Goal: Task Accomplishment & Management: Manage account settings

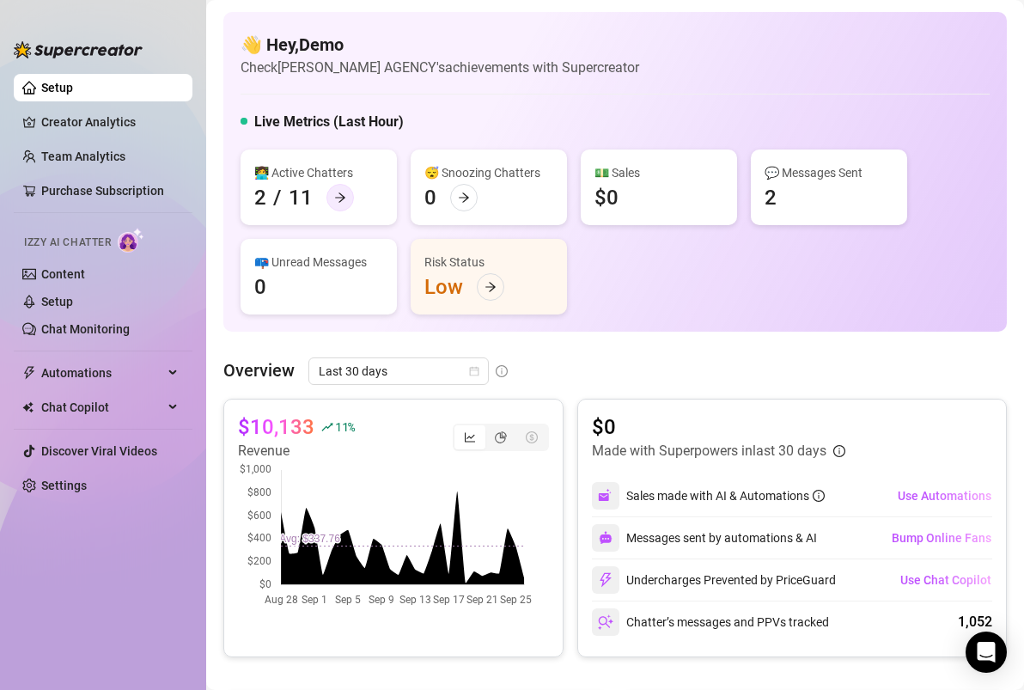
click at [348, 204] on div at bounding box center [339, 197] width 27 height 27
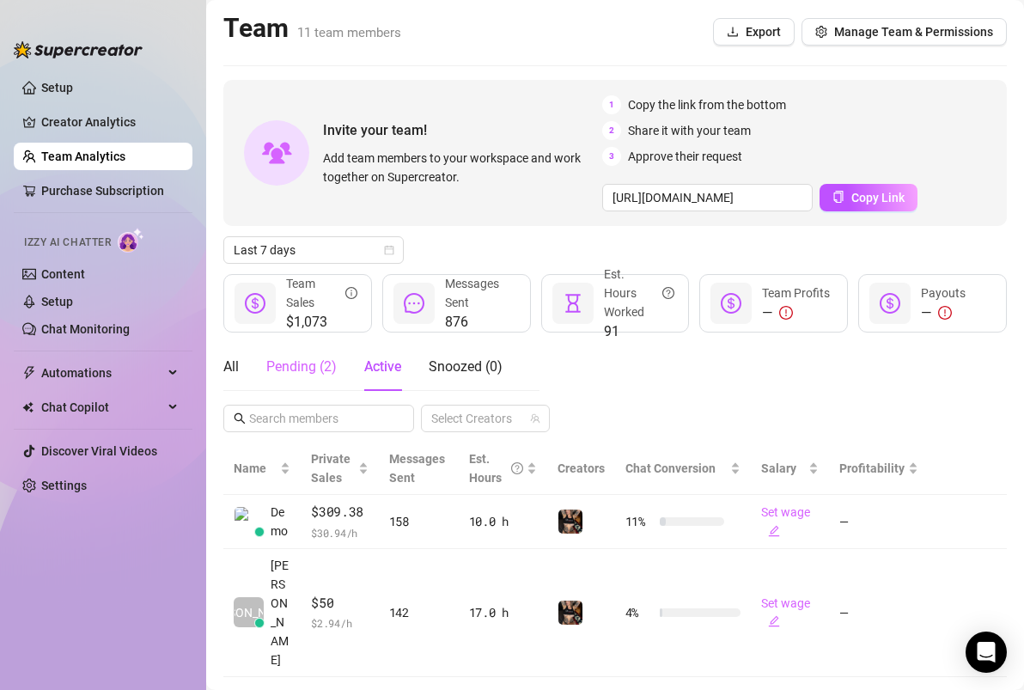
click at [325, 380] on div "Pending ( 2 )" at bounding box center [301, 367] width 70 height 48
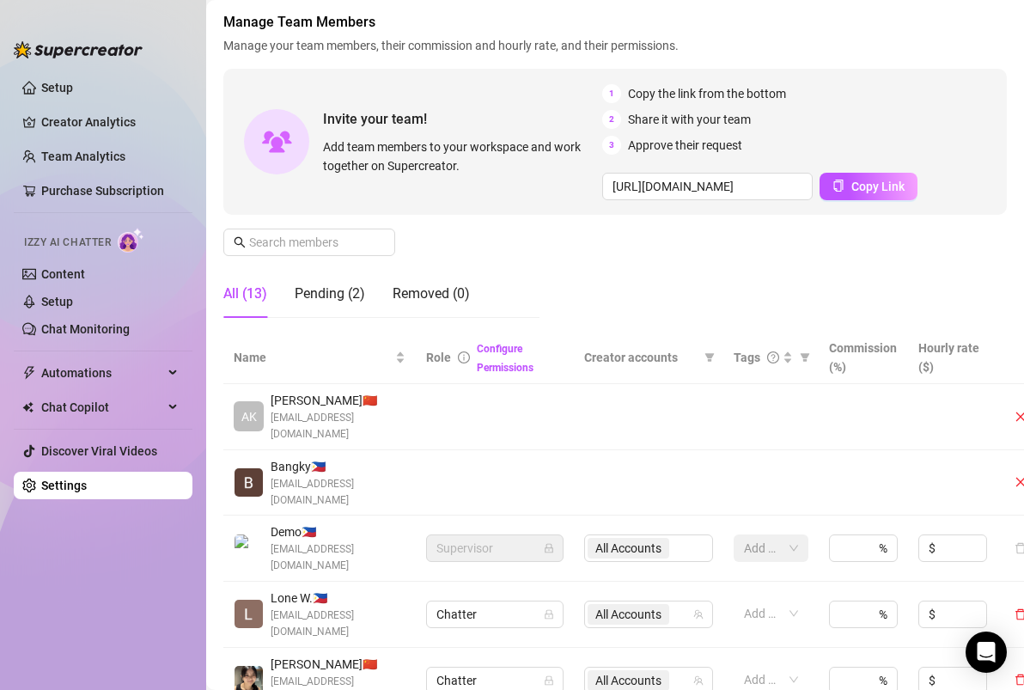
scroll to position [172, 0]
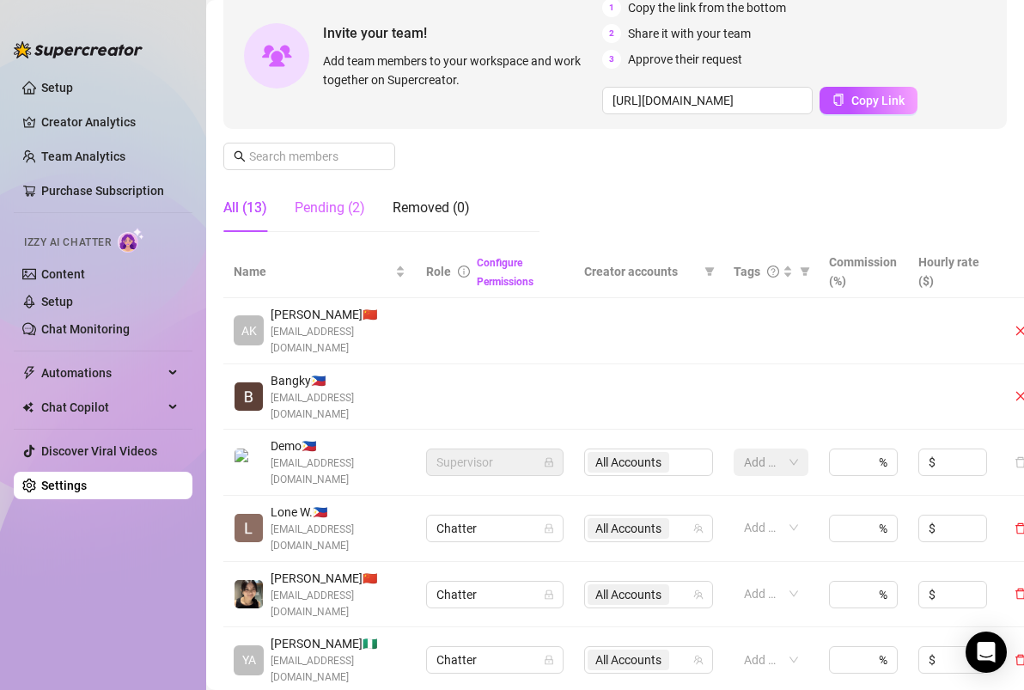
click at [348, 222] on div "Pending (2)" at bounding box center [330, 208] width 70 height 48
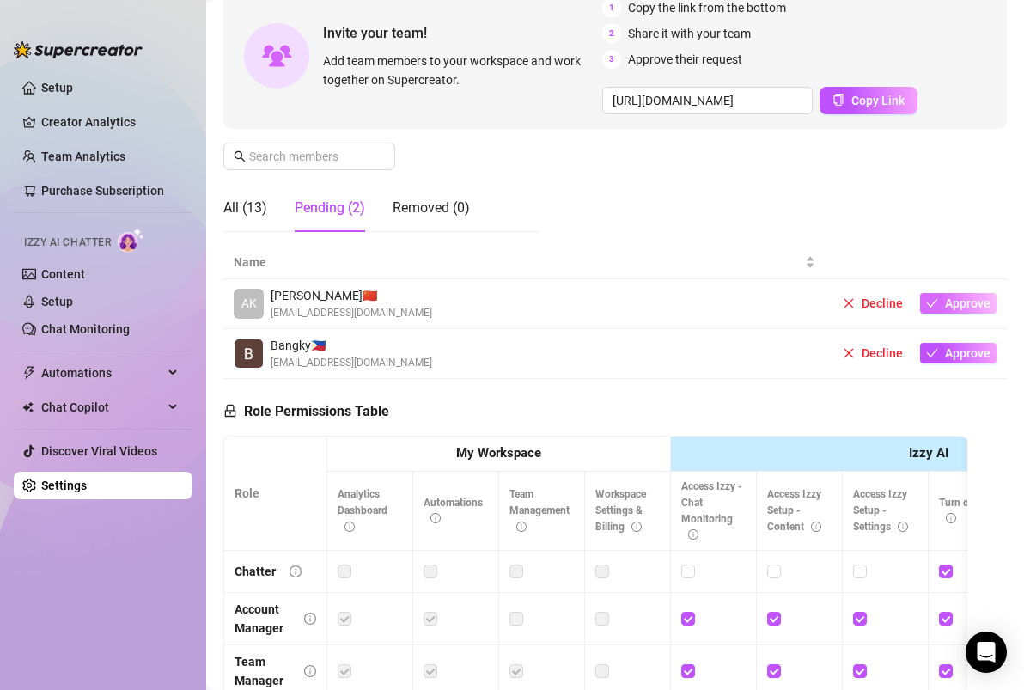
click at [950, 303] on span "Approve" at bounding box center [968, 303] width 46 height 14
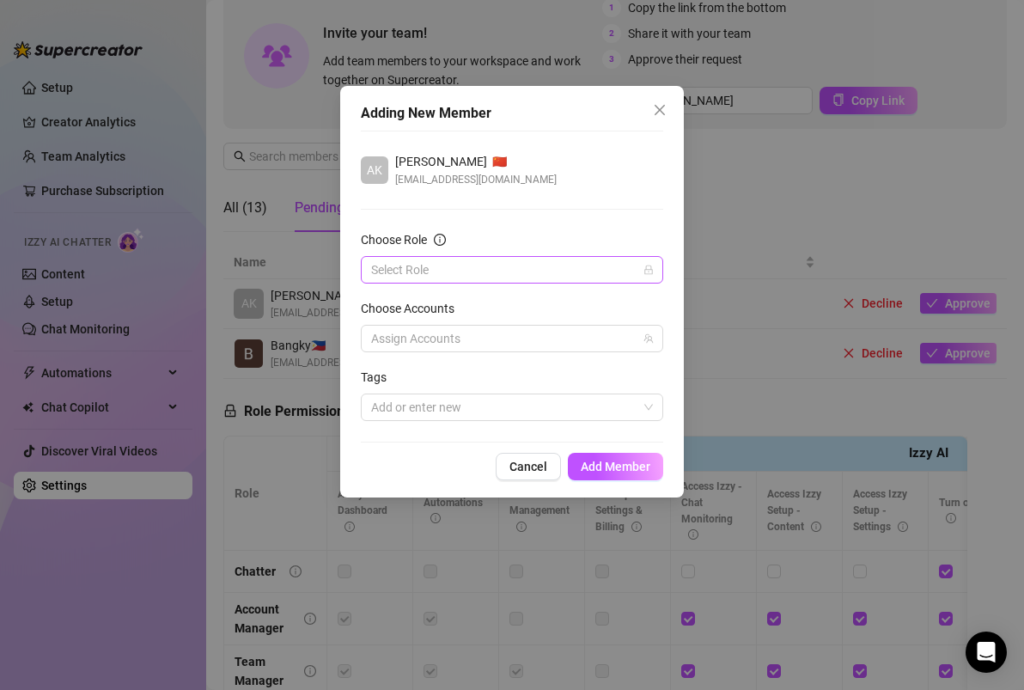
click at [530, 270] on input "Choose Role" at bounding box center [504, 270] width 266 height 26
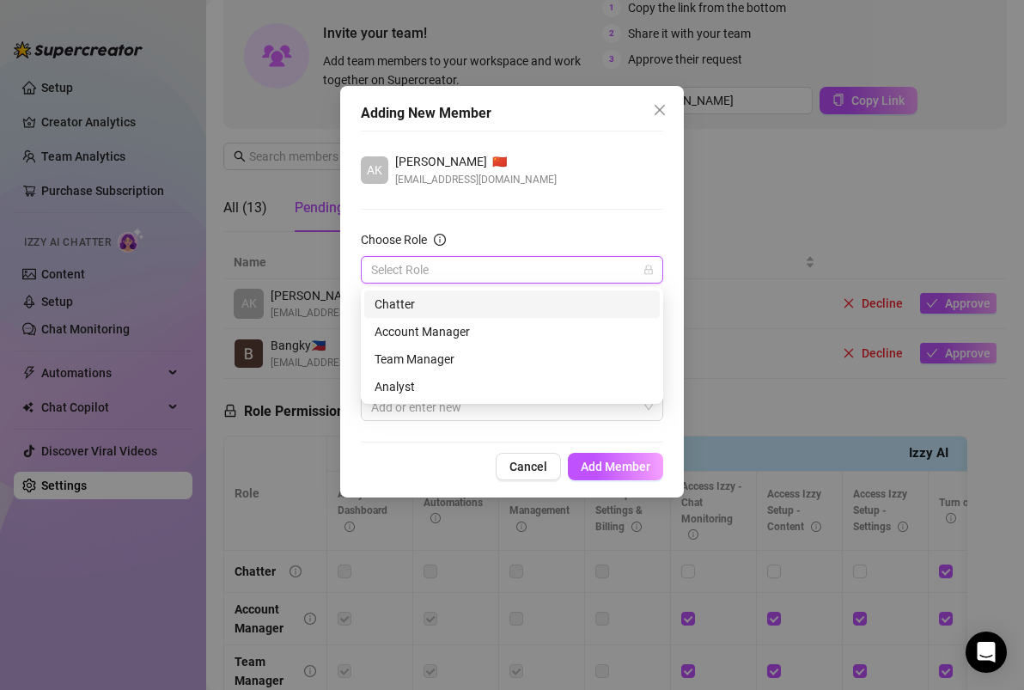
click at [461, 308] on div "Chatter" at bounding box center [511, 304] width 275 height 19
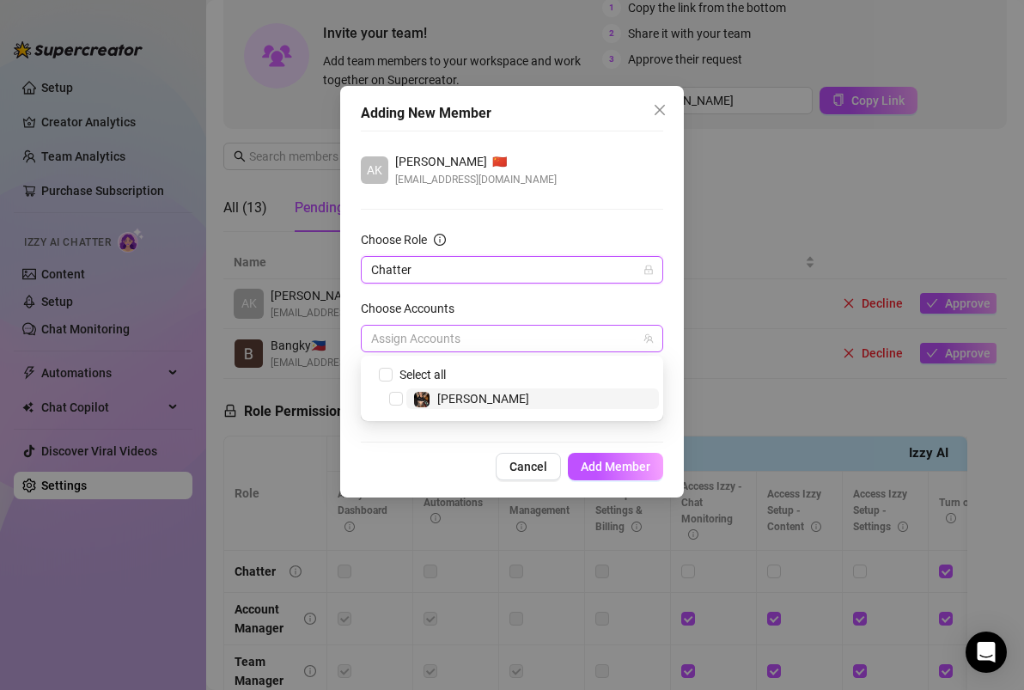
click at [524, 343] on div at bounding box center [502, 338] width 277 height 24
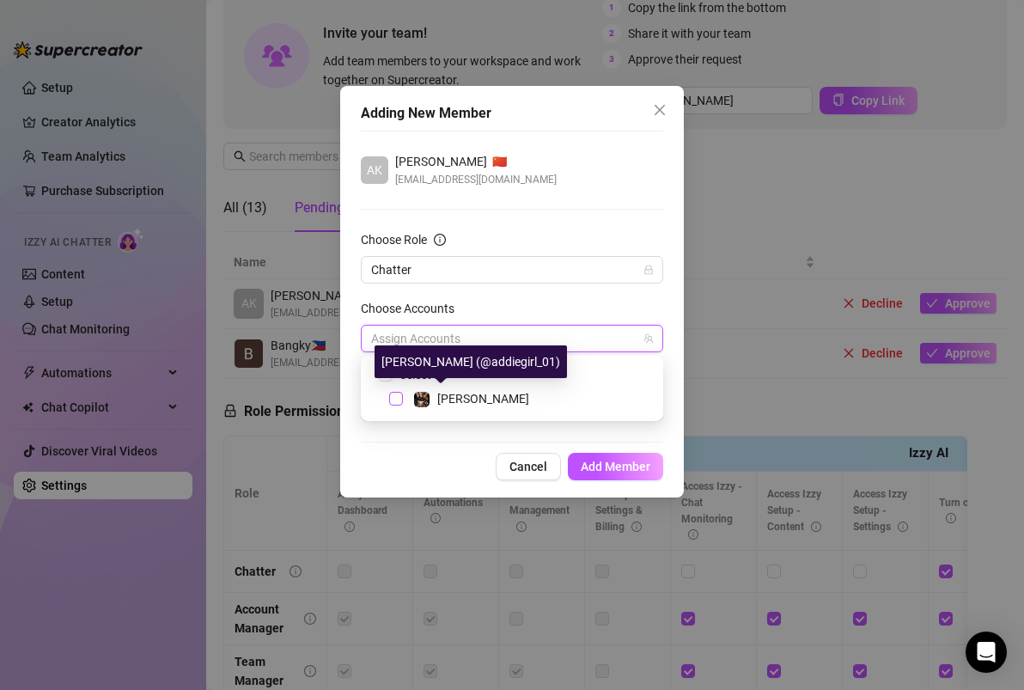
click at [398, 392] on span "Select tree node" at bounding box center [396, 399] width 14 height 14
checkbox input "true"
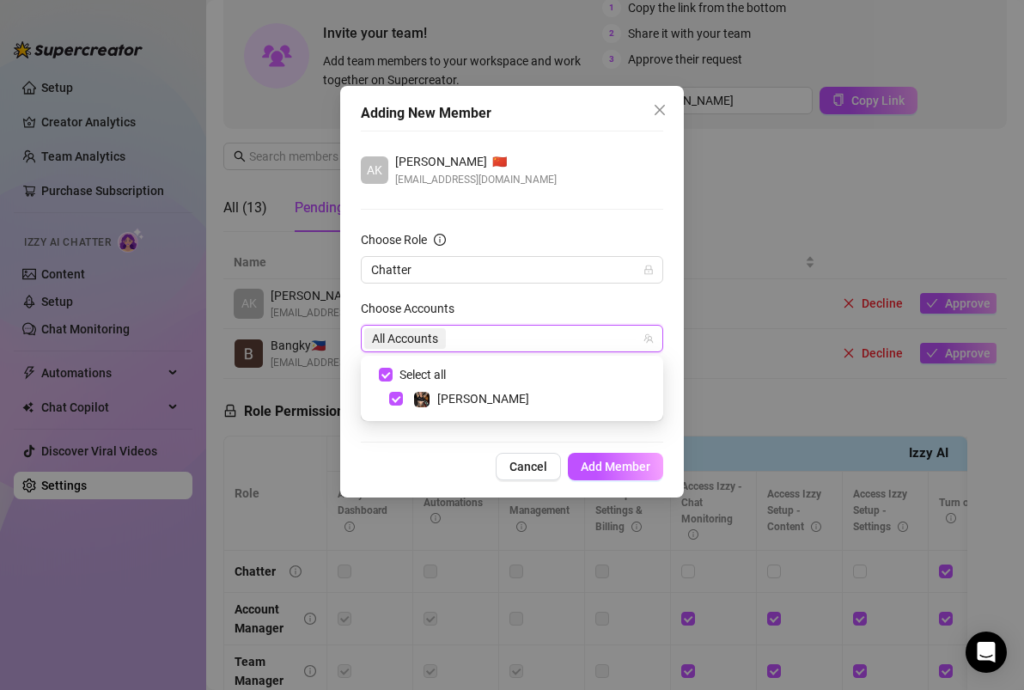
click at [544, 296] on form "Choose Role Chatter Choose Accounts All Accounts Tags Add or enter new" at bounding box center [512, 325] width 302 height 191
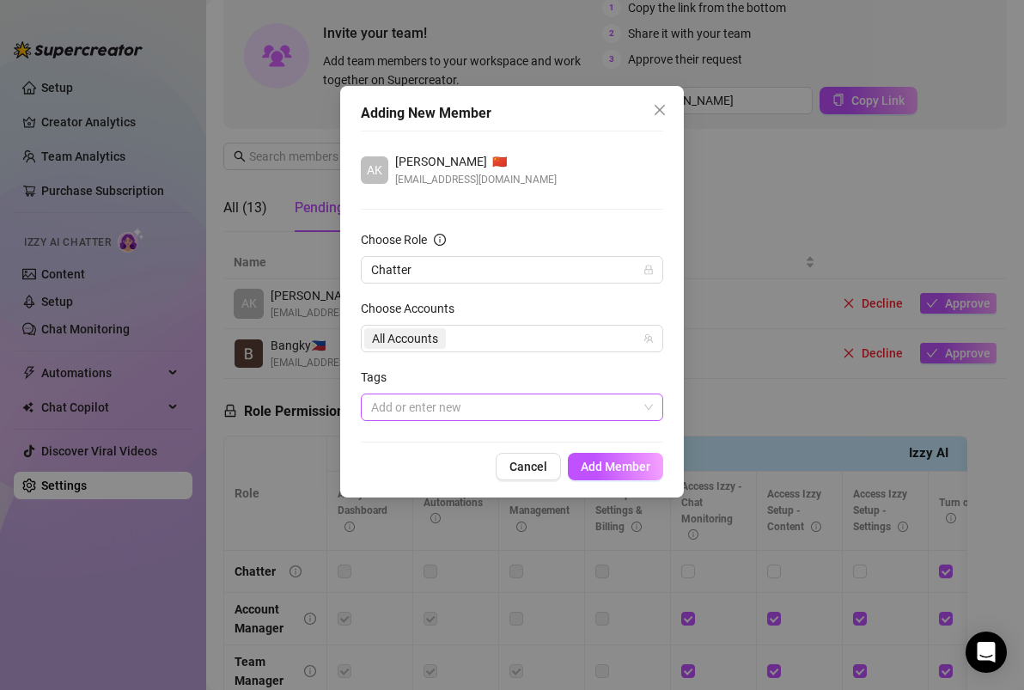
click at [447, 403] on div at bounding box center [502, 407] width 277 height 24
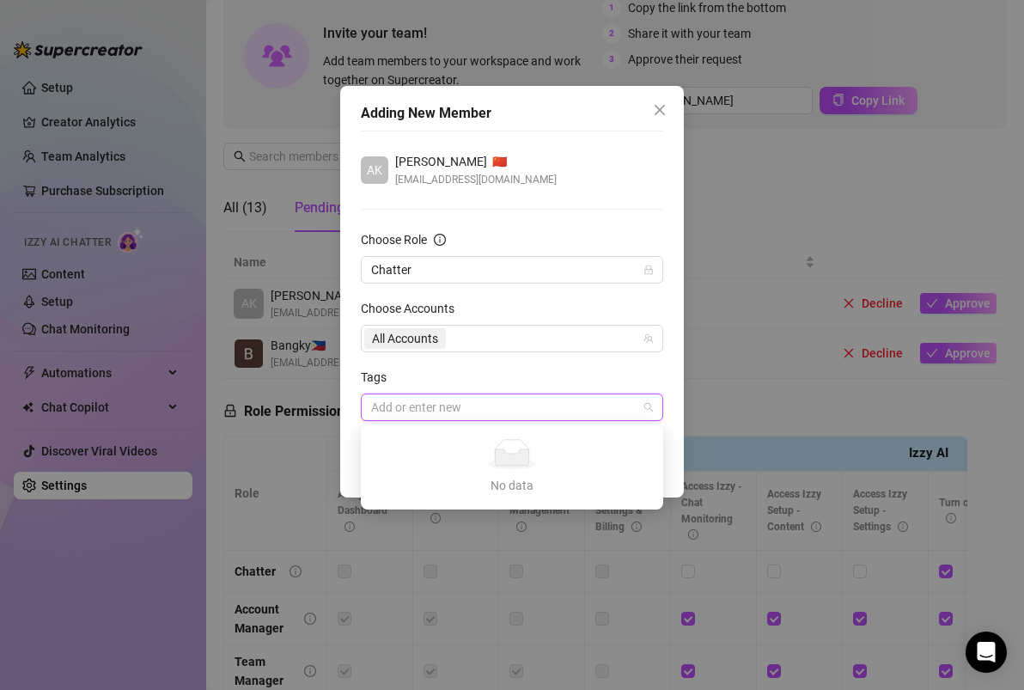
click at [528, 377] on div "Tags" at bounding box center [512, 381] width 302 height 26
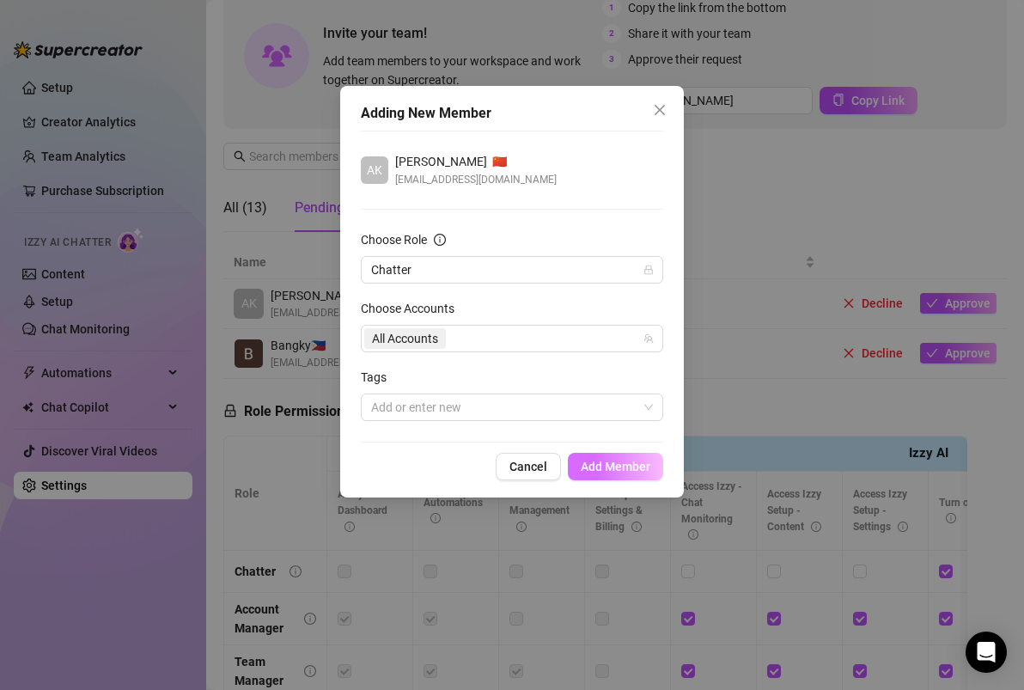
click at [611, 465] on span "Add Member" at bounding box center [615, 466] width 70 height 14
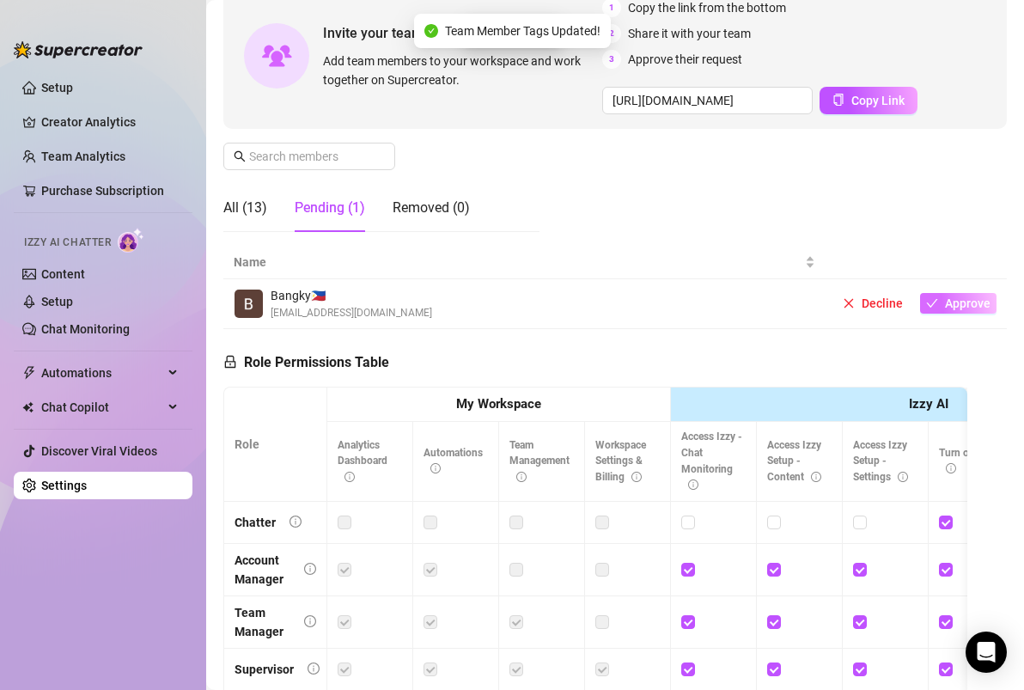
click at [947, 298] on span "Approve" at bounding box center [968, 303] width 46 height 14
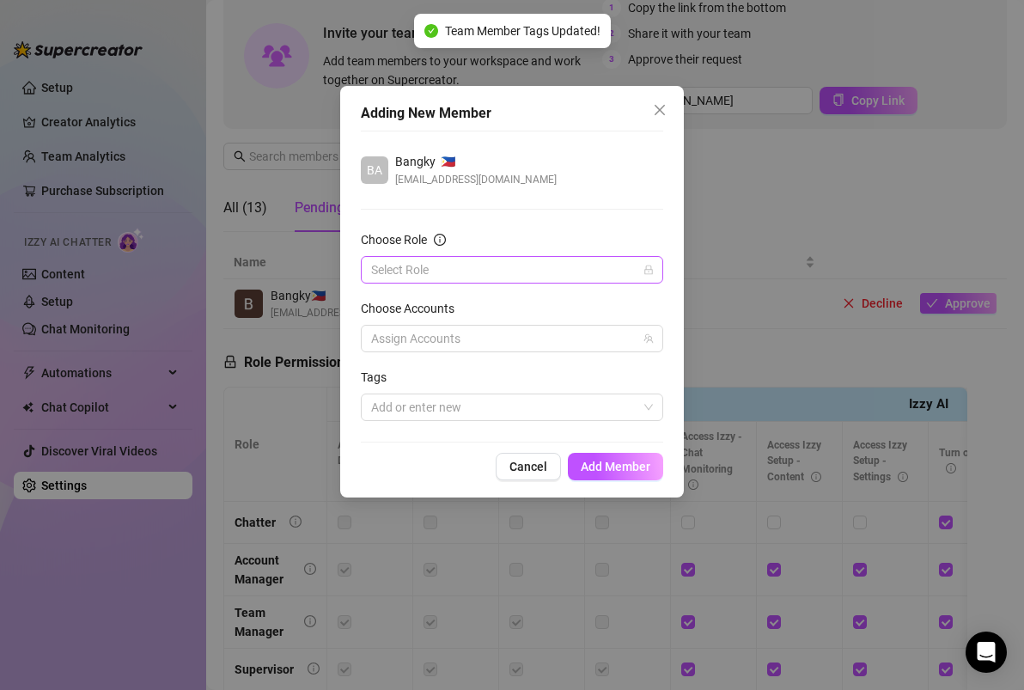
click at [510, 271] on input "Choose Role" at bounding box center [504, 270] width 266 height 26
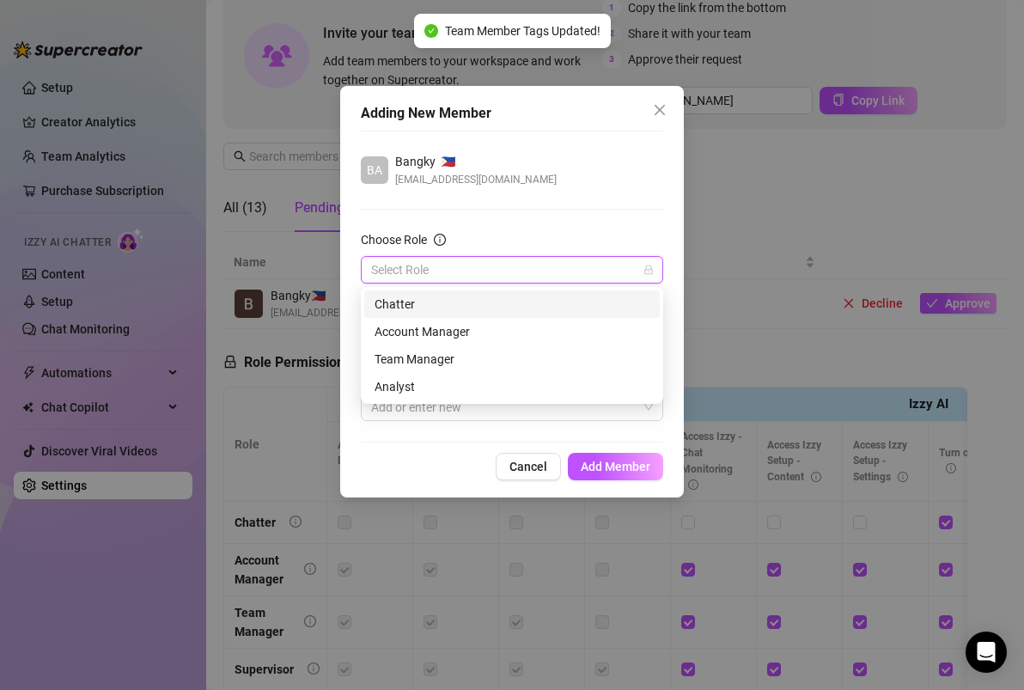
click at [453, 300] on div "Chatter" at bounding box center [511, 304] width 275 height 19
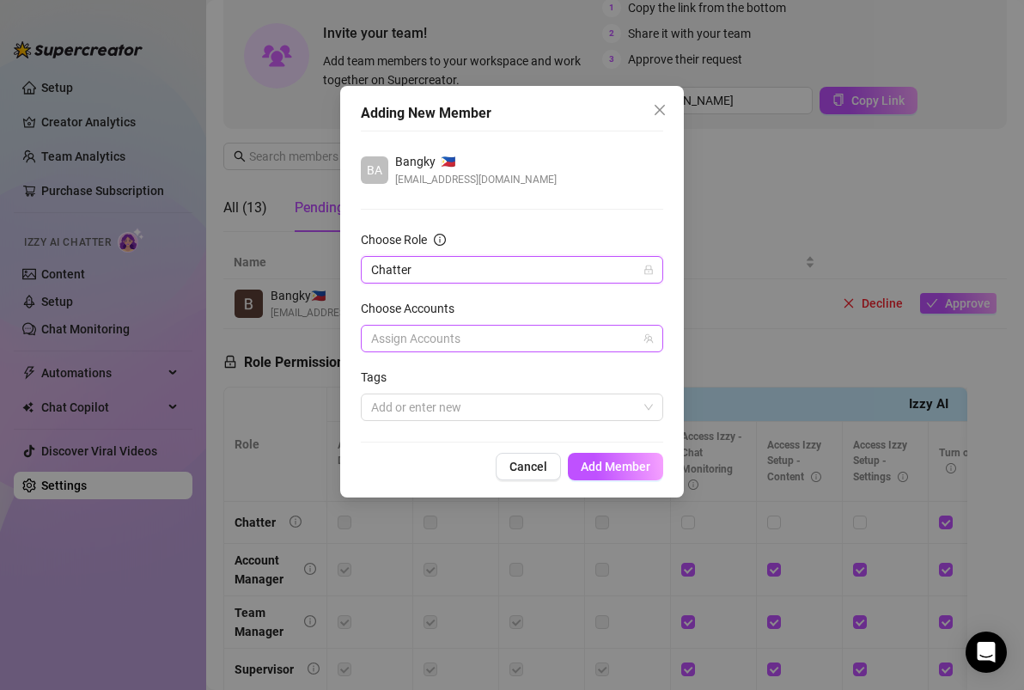
click at [502, 341] on div at bounding box center [502, 338] width 277 height 24
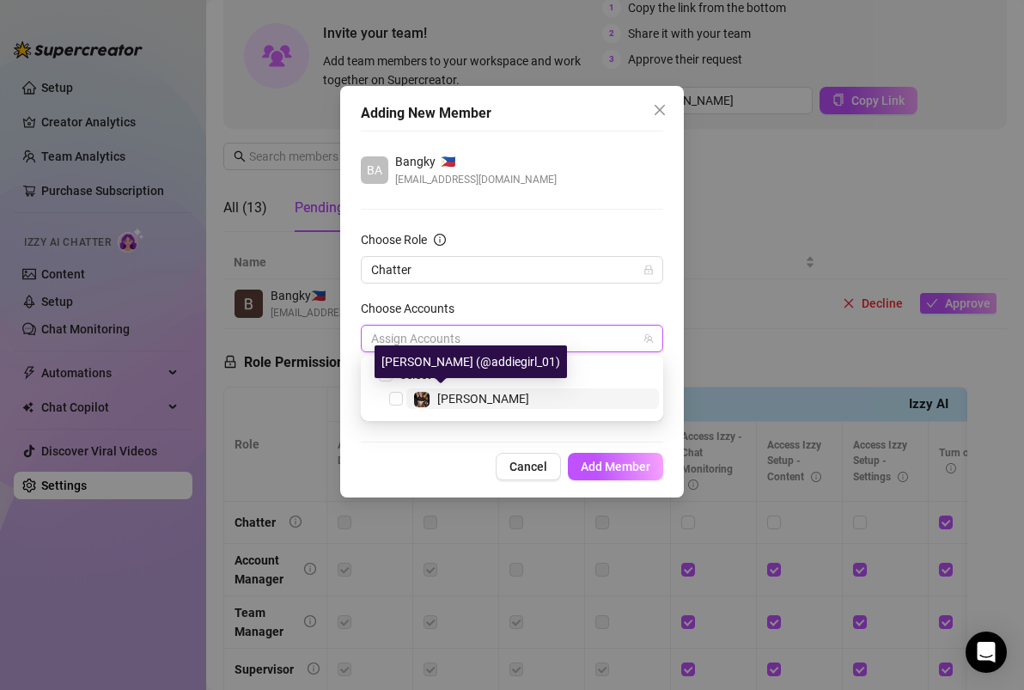
click at [461, 397] on span "[PERSON_NAME]" at bounding box center [483, 399] width 92 height 14
checkbox input "true"
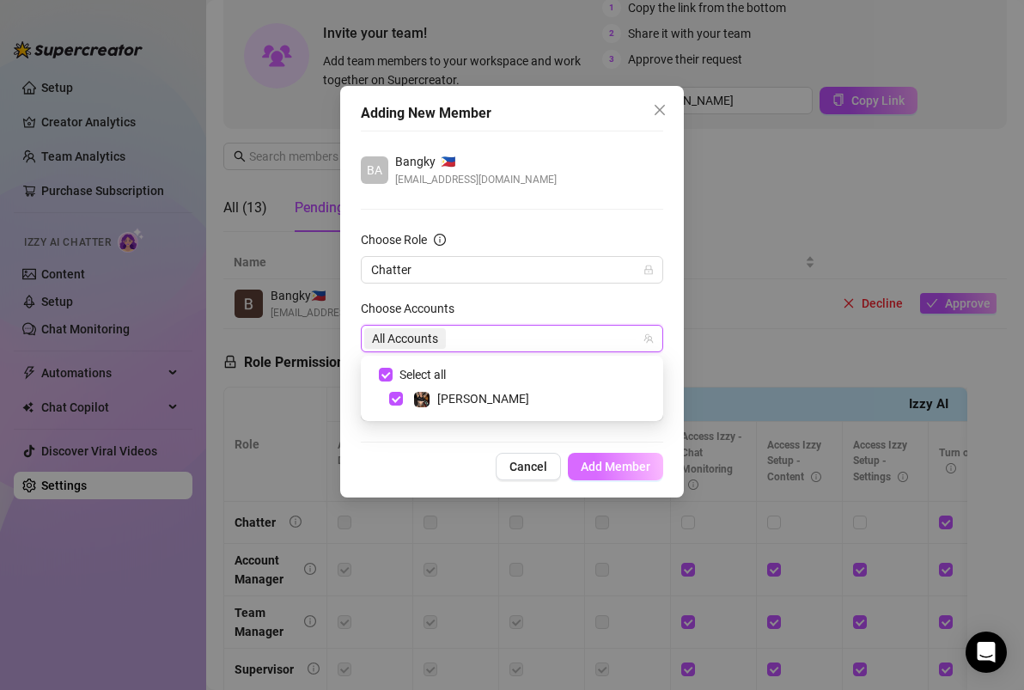
click at [605, 459] on span "Add Member" at bounding box center [615, 466] width 70 height 14
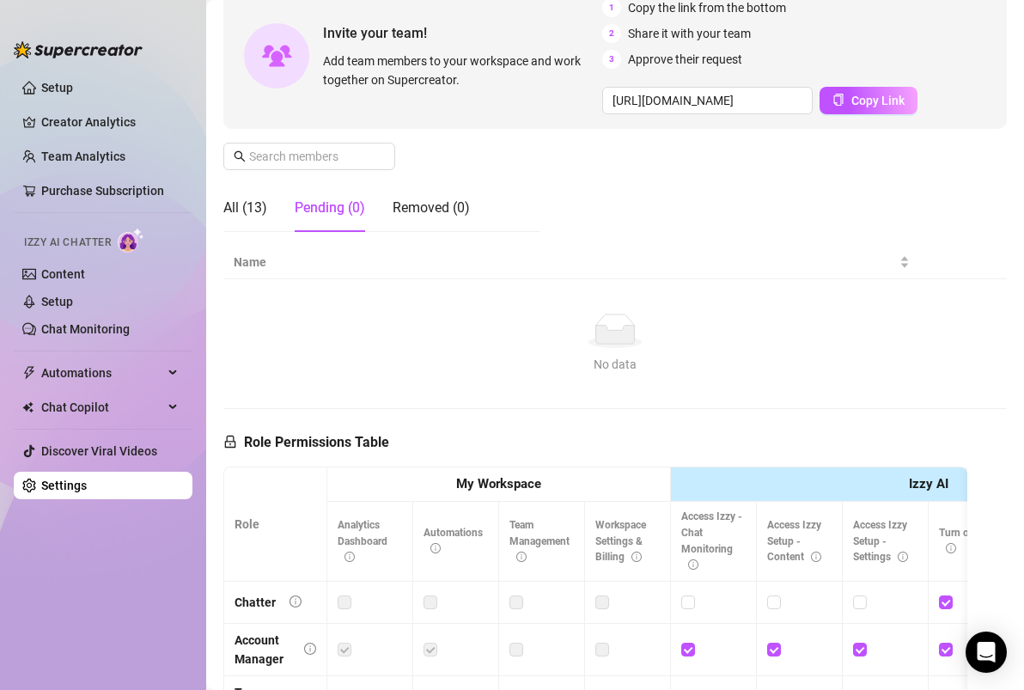
click at [603, 168] on div "Manage Team Members Manage your team members, their commission and hourly rate,…" at bounding box center [614, 85] width 783 height 319
